Goal: Task Accomplishment & Management: Complete application form

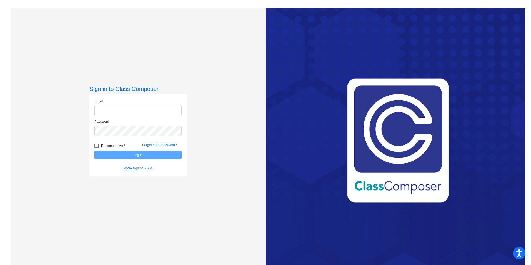
click at [125, 108] on input "email" at bounding box center [137, 111] width 87 height 10
type input "isabel.diaz@leusd.k12.ca.us"
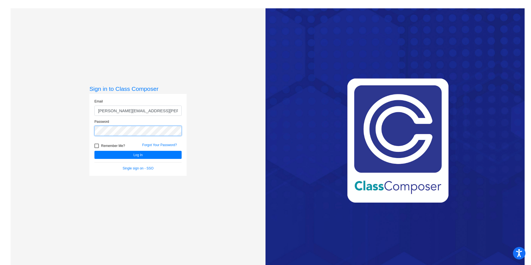
click at [94, 151] on button "Log In" at bounding box center [137, 155] width 87 height 8
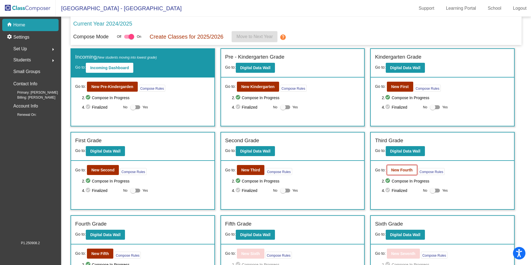
click at [401, 170] on b "New Fourth" at bounding box center [402, 170] width 21 height 4
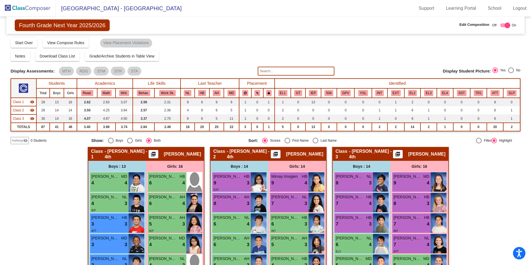
click at [21, 141] on span "Hallway" at bounding box center [18, 140] width 12 height 5
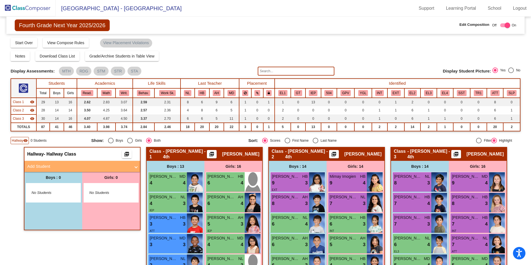
click at [43, 164] on mat-panel-title "Add Student" at bounding box center [78, 166] width 103 height 6
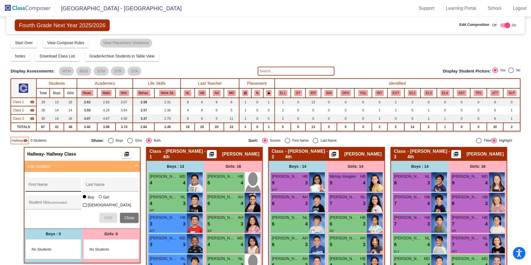
click at [60, 185] on input "First Name" at bounding box center [54, 187] width 50 height 4
type input "Dorothy"
type input "Copeland"
click at [38, 203] on input "Student Id (Recommended)" at bounding box center [54, 204] width 50 height 4
type input "345905"
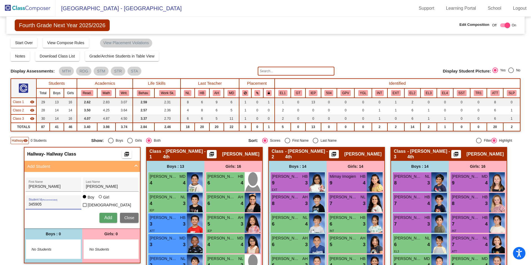
click at [100, 200] on div at bounding box center [101, 197] width 4 height 4
click at [101, 200] on input "Girl" at bounding box center [101, 200] width 0 height 0
radio input "true"
click at [108, 215] on span "Add" at bounding box center [108, 217] width 8 height 5
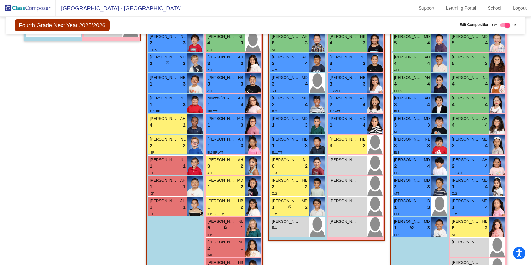
scroll to position [195, 0]
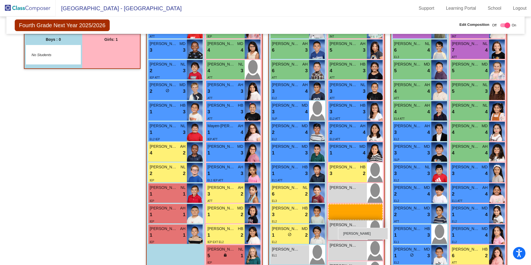
drag, startPoint x: 92, startPoint y: 52, endPoint x: 338, endPoint y: 228, distance: 302.7
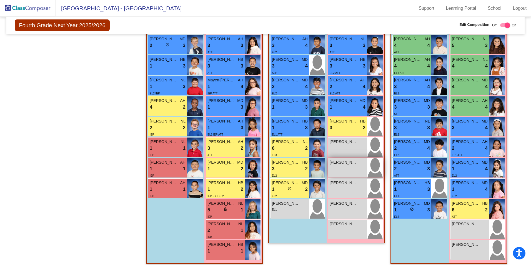
scroll to position [245, 0]
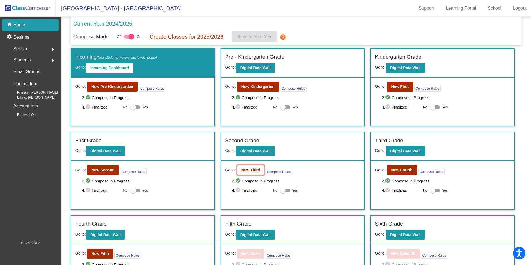
click at [245, 171] on b "New Third" at bounding box center [251, 170] width 19 height 4
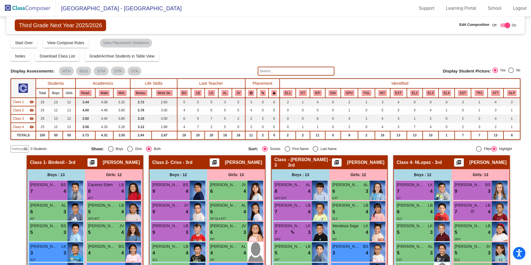
click at [16, 150] on span "Hallway" at bounding box center [18, 148] width 12 height 5
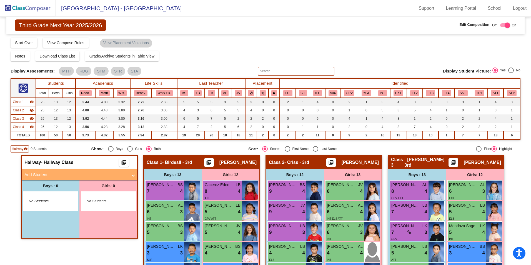
click at [53, 174] on mat-panel-title "Add Student" at bounding box center [75, 175] width 103 height 6
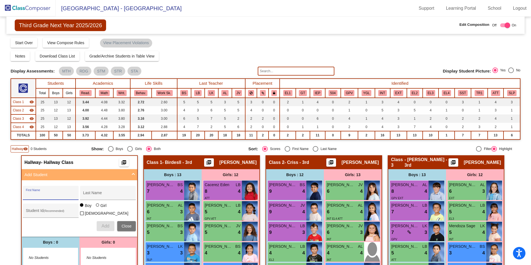
click at [53, 194] on input "First Name" at bounding box center [51, 195] width 50 height 4
type input "Mathias"
type input "[PERSON_NAME]"
type input "361551"
click at [106, 226] on span "Add" at bounding box center [105, 226] width 8 height 5
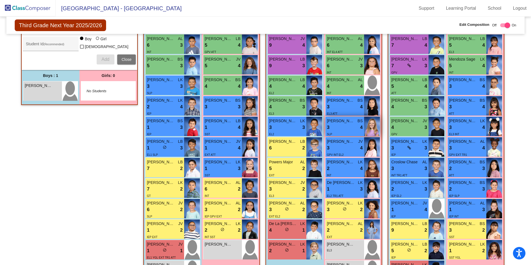
scroll to position [195, 0]
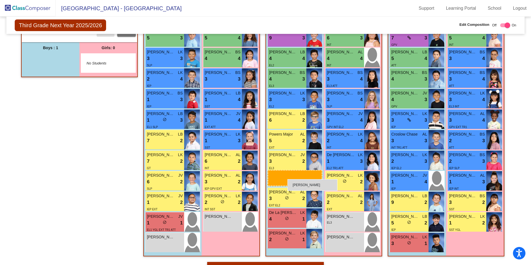
drag, startPoint x: 31, startPoint y: 63, endPoint x: 288, endPoint y: 179, distance: 281.5
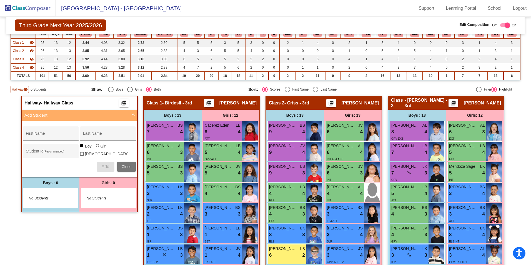
scroll to position [0, 0]
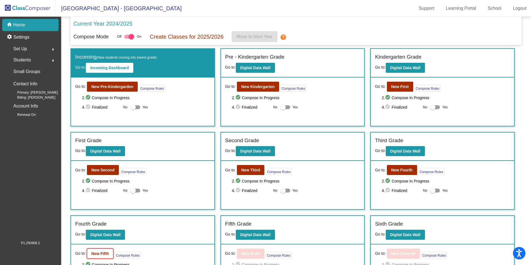
click at [106, 253] on b "New Fifth" at bounding box center [100, 254] width 18 height 4
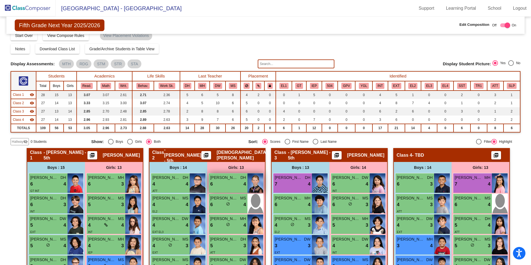
scroll to position [28, 0]
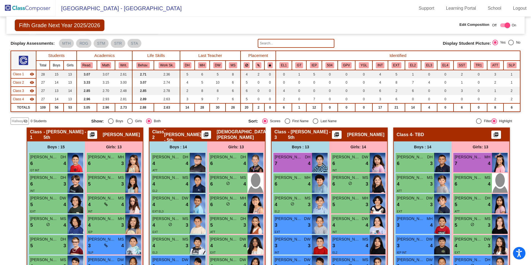
click at [12, 123] on span "Hallway" at bounding box center [18, 121] width 12 height 5
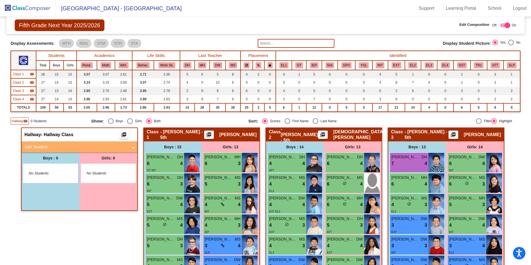
click at [35, 145] on mat-panel-title "Add Student" at bounding box center [75, 147] width 103 height 6
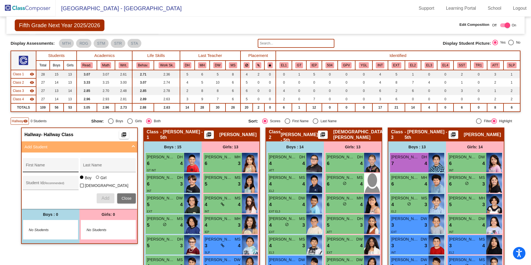
drag, startPoint x: 50, startPoint y: 164, endPoint x: 47, endPoint y: 162, distance: 3.7
click at [49, 164] on div "First Name" at bounding box center [51, 166] width 50 height 11
type input "[PERSON_NAME]"
click at [101, 166] on input "Garcia" at bounding box center [108, 167] width 50 height 4
click at [109, 165] on div "Garcia Last Name" at bounding box center [108, 166] width 50 height 11
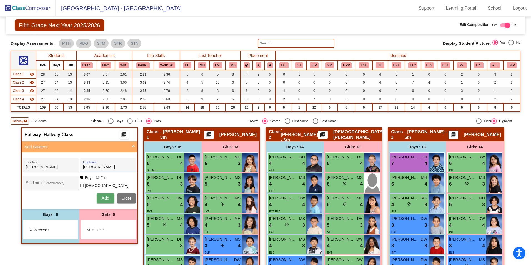
type input "[PERSON_NAME]"
type input "361552"
click at [105, 197] on span "Add" at bounding box center [105, 198] width 8 height 5
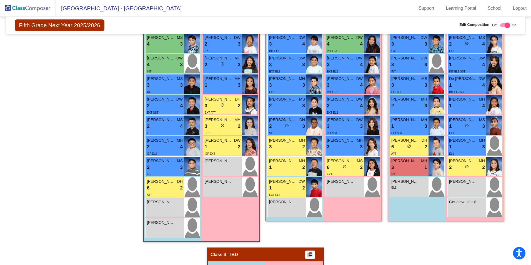
scroll to position [222, 0]
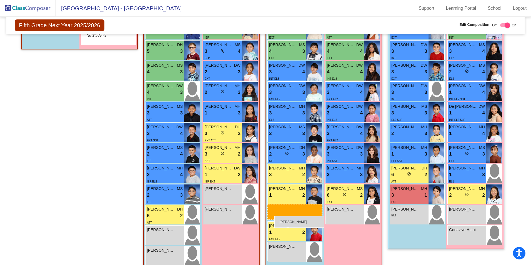
drag, startPoint x: 45, startPoint y: 38, endPoint x: 275, endPoint y: 216, distance: 290.4
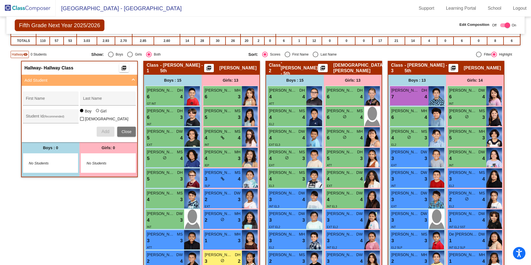
scroll to position [0, 0]
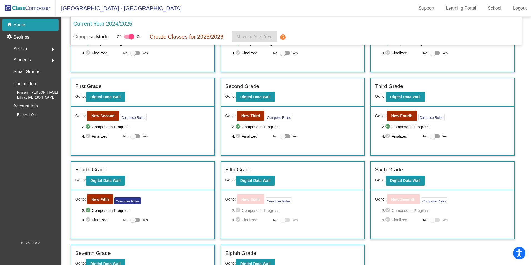
scroll to position [56, 0]
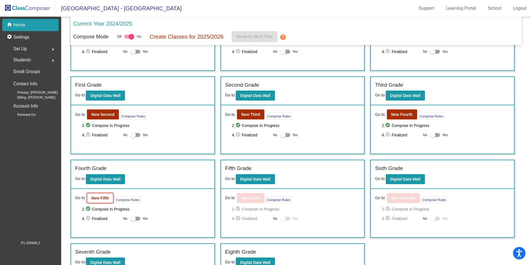
click at [93, 196] on b "New Fifth" at bounding box center [100, 198] width 18 height 4
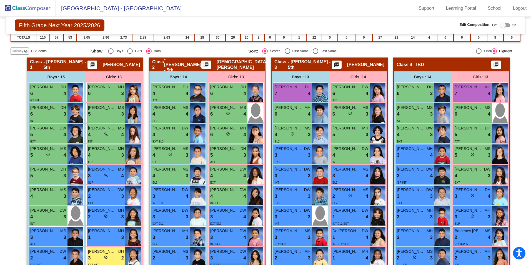
scroll to position [94, 0]
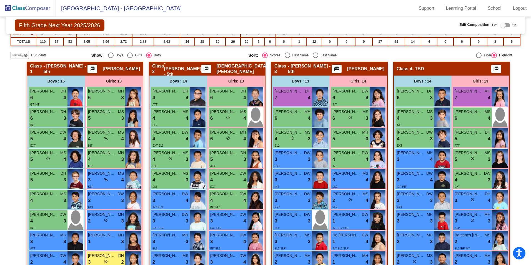
click at [19, 56] on span "Hallway" at bounding box center [18, 55] width 12 height 5
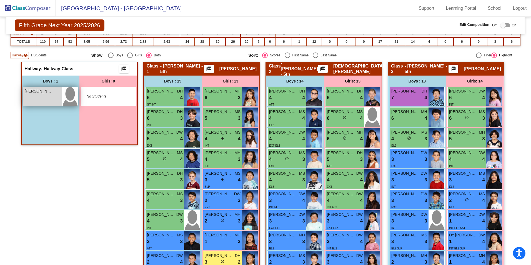
click at [44, 96] on div "[PERSON_NAME] lock do_not_disturb_alt" at bounding box center [42, 96] width 39 height 19
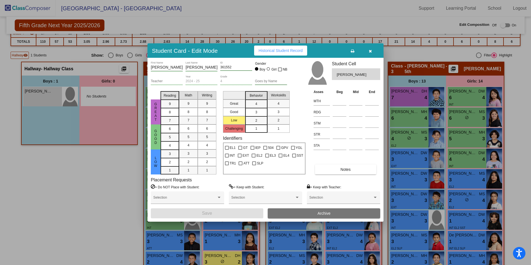
click at [373, 51] on button "button" at bounding box center [371, 51] width 18 height 10
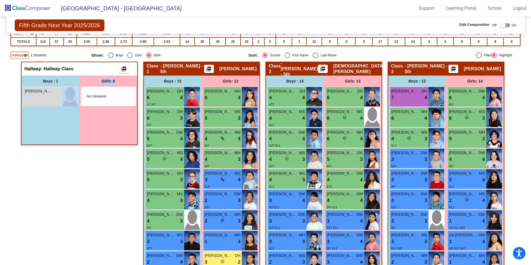
drag, startPoint x: 41, startPoint y: 100, endPoint x: 68, endPoint y: 163, distance: 69.1
click at [72, 160] on div "Hallway - Hallway Class picture_as_pdf Add Student First Name Last Name Student…" at bounding box center [79, 233] width 117 height 342
click at [67, 163] on div "Hallway - Hallway Class picture_as_pdf Add Student First Name Last Name Student…" at bounding box center [79, 233] width 117 height 342
drag, startPoint x: 29, startPoint y: 90, endPoint x: 47, endPoint y: 151, distance: 63.4
click at [61, 130] on div "Boys : 1 [PERSON_NAME] lock do_not_disturb_alt" at bounding box center [51, 110] width 58 height 69
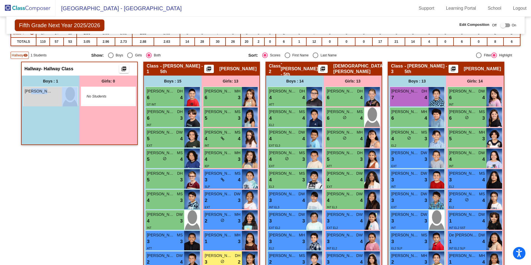
click at [48, 178] on div "Hallway - Hallway Class picture_as_pdf Add Student First Name Last Name Student…" at bounding box center [79, 233] width 117 height 342
drag, startPoint x: 84, startPoint y: 171, endPoint x: 74, endPoint y: 154, distance: 19.5
click at [80, 162] on div "Hallway - Hallway Class picture_as_pdf Add Student First Name Last Name Student…" at bounding box center [79, 233] width 117 height 342
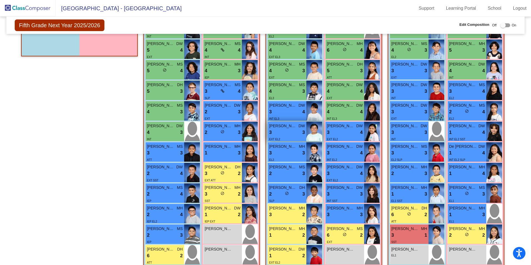
scroll to position [149, 0]
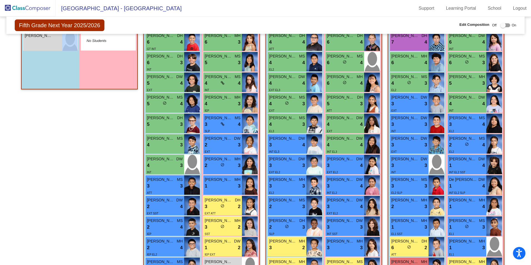
drag, startPoint x: 46, startPoint y: 40, endPoint x: 72, endPoint y: 84, distance: 51.3
click at [73, 86] on div "Boys : 1 [PERSON_NAME] lock do_not_disturb_alt" at bounding box center [51, 54] width 58 height 69
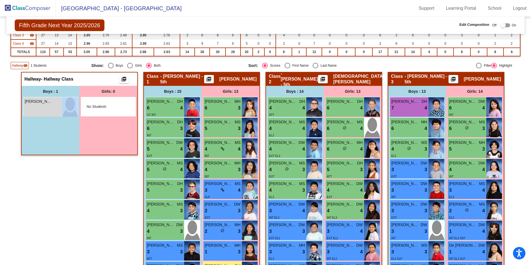
scroll to position [139, 0]
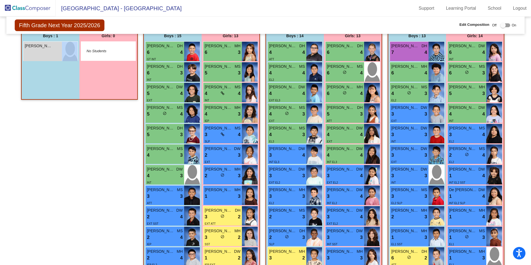
drag, startPoint x: 49, startPoint y: 64, endPoint x: 71, endPoint y: 64, distance: 22.0
click at [72, 84] on div "Boys : 1 [PERSON_NAME] lock do_not_disturb_alt" at bounding box center [51, 64] width 58 height 69
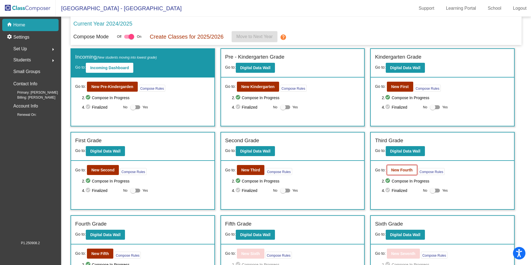
click at [403, 175] on button "New Fourth" at bounding box center [402, 170] width 30 height 10
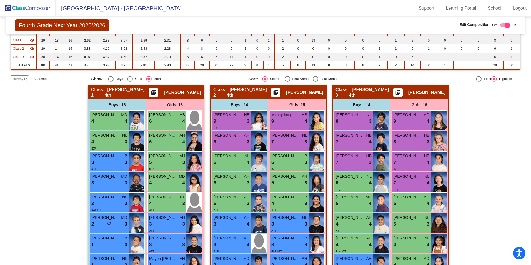
scroll to position [56, 0]
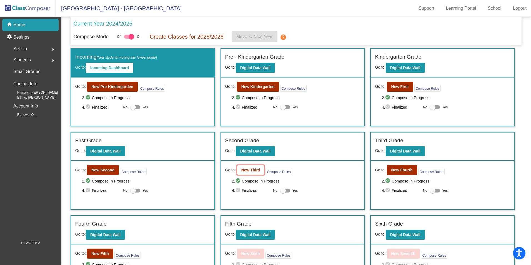
click at [257, 170] on b "New Third" at bounding box center [251, 170] width 19 height 4
